Goal: Task Accomplishment & Management: Use online tool/utility

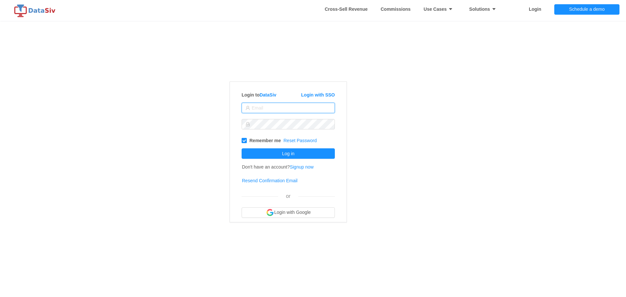
click at [263, 109] on input "text" at bounding box center [287, 108] width 93 height 10
type input "shaival@nexasky.com"
click at [241, 148] on button "Log in" at bounding box center [287, 153] width 93 height 10
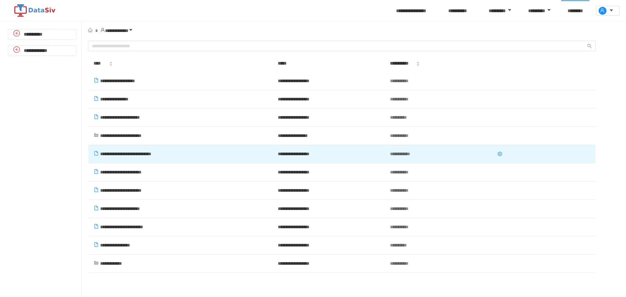
click at [143, 156] on span "**********" at bounding box center [125, 154] width 51 height 5
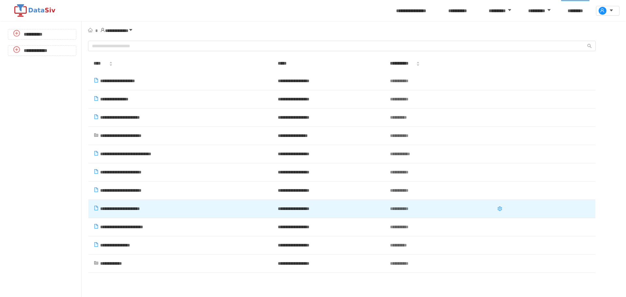
click at [555, 208] on td at bounding box center [543, 209] width 103 height 18
drag, startPoint x: 191, startPoint y: 210, endPoint x: 137, endPoint y: 209, distance: 53.8
drag, startPoint x: 137, startPoint y: 209, endPoint x: 560, endPoint y: 209, distance: 423.6
click at [502, 209] on icon "icon: setting" at bounding box center [499, 208] width 5 height 5
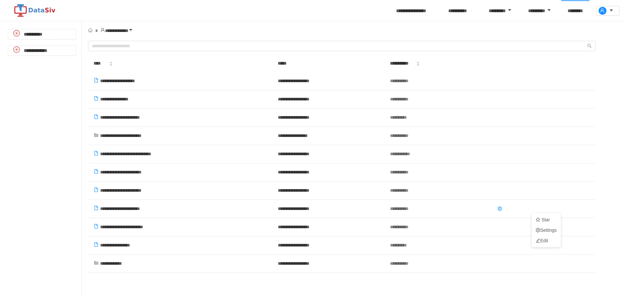
click at [557, 213] on div "Star Settings Edit" at bounding box center [545, 230] width 29 height 34
click at [549, 240] on link "Edit" at bounding box center [545, 240] width 29 height 10
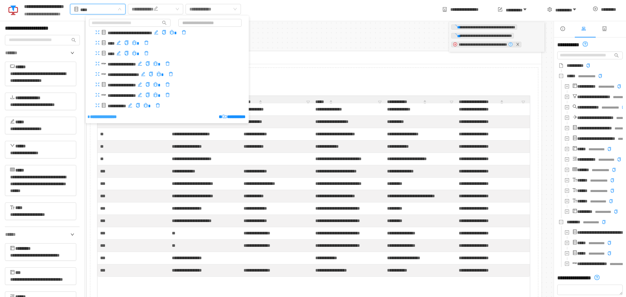
click at [117, 119] on span "**********" at bounding box center [103, 116] width 27 height 5
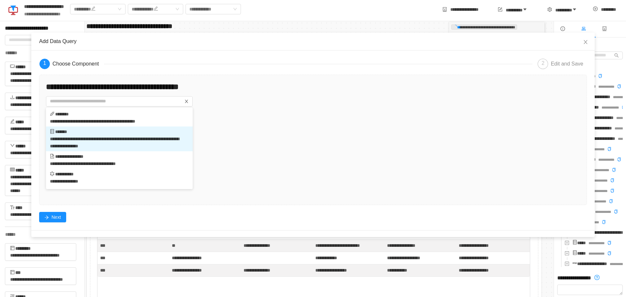
click at [106, 144] on div "**********" at bounding box center [117, 139] width 134 height 22
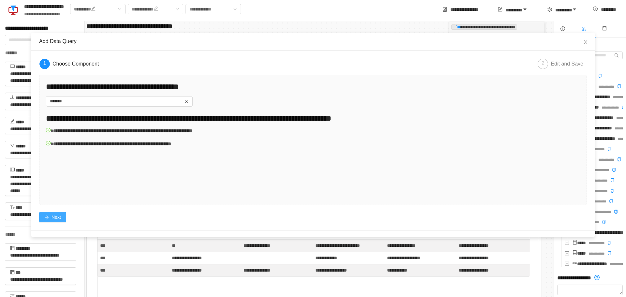
click at [57, 213] on button "Next" at bounding box center [52, 217] width 27 height 10
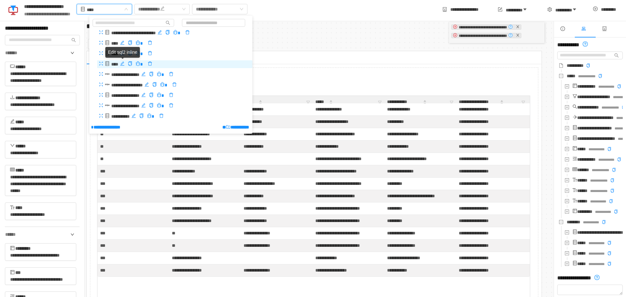
click at [121, 63] on icon "icon: edit" at bounding box center [122, 63] width 5 height 5
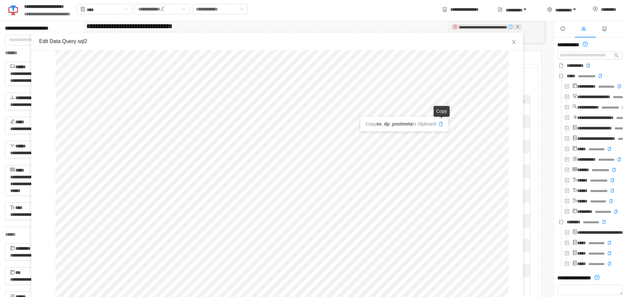
click at [441, 123] on icon "icon: copy" at bounding box center [440, 124] width 5 height 5
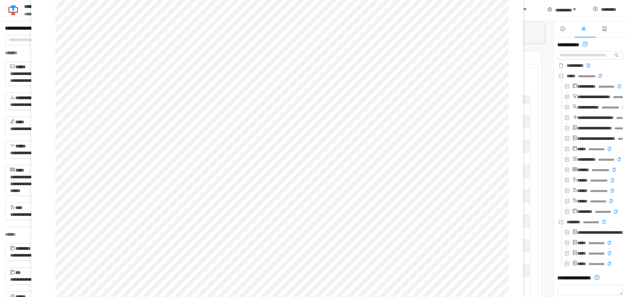
scroll to position [119, 0]
click at [198, 267] on button "Yes" at bounding box center [198, 266] width 13 height 8
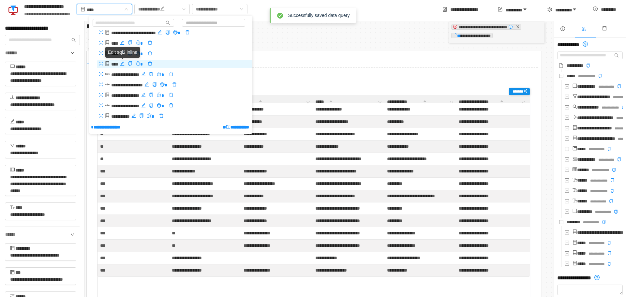
click at [122, 65] on icon "icon: edit" at bounding box center [122, 64] width 4 height 4
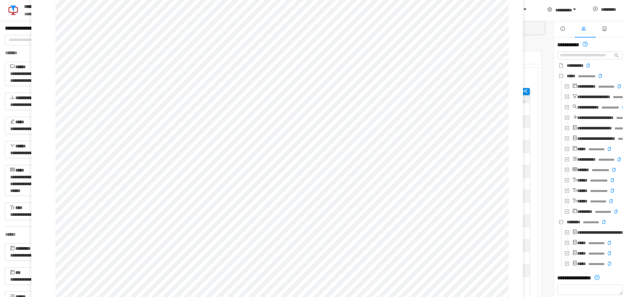
scroll to position [145, 0]
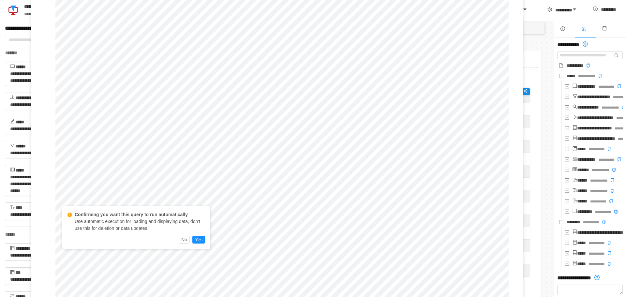
click at [200, 244] on div "Confirming you want this query to run automatically Use automatic execution for…" at bounding box center [136, 227] width 148 height 43
click at [200, 242] on button "Yes" at bounding box center [198, 240] width 13 height 8
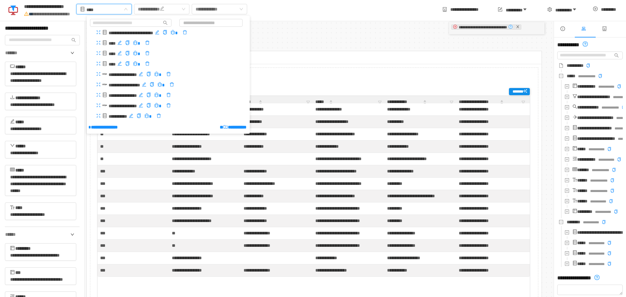
click at [111, 11] on div "****" at bounding box center [96, 9] width 33 height 10
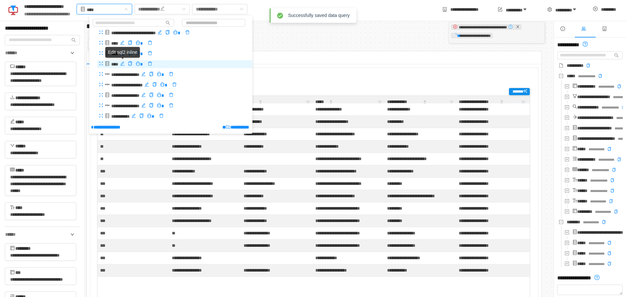
click at [121, 63] on icon "icon: edit" at bounding box center [122, 63] width 5 height 5
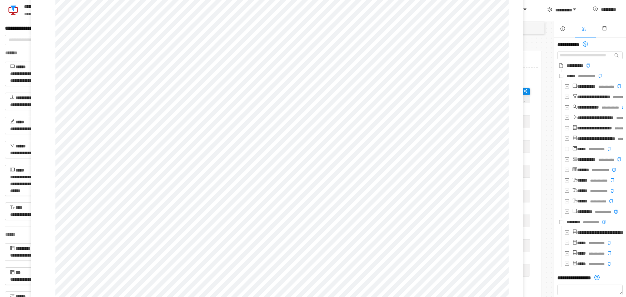
scroll to position [261, 0]
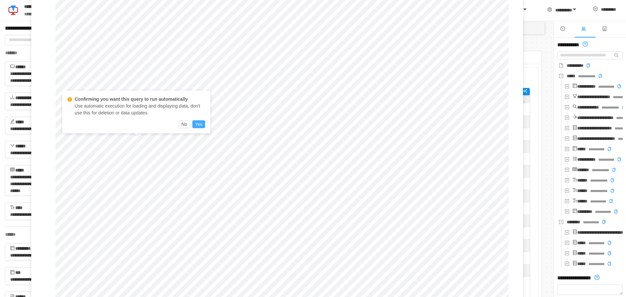
click at [203, 127] on button "Yes" at bounding box center [198, 124] width 13 height 8
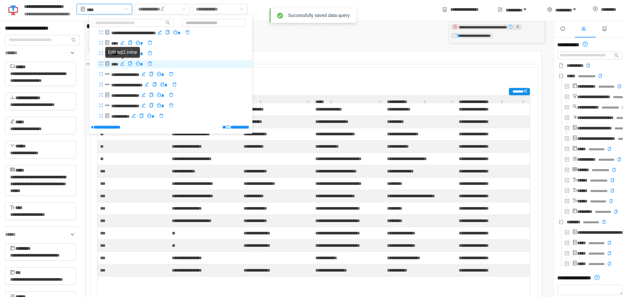
click at [123, 64] on icon "icon: edit" at bounding box center [122, 64] width 4 height 4
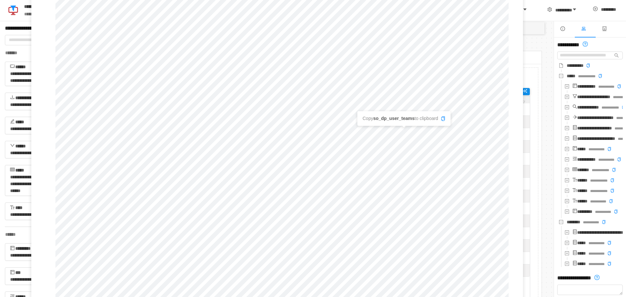
scroll to position [80, 0]
